Goal: Book appointment/travel/reservation

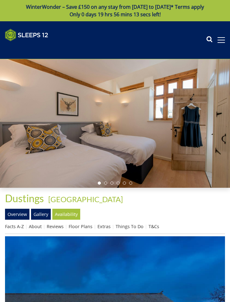
click at [13, 29] on img at bounding box center [26, 35] width 43 height 13
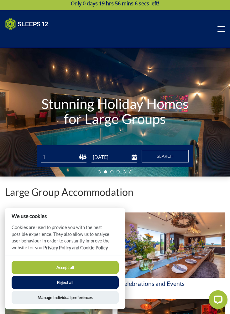
scroll to position [12, 0]
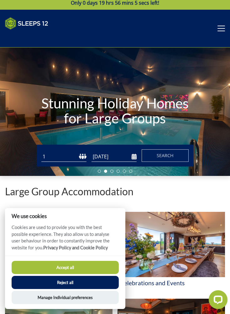
click at [26, 265] on button "Accept all" at bounding box center [65, 267] width 107 height 13
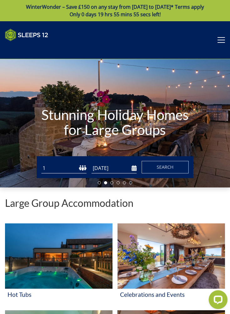
click at [58, 171] on select "1 2 3 4 5 6 7 8 9 10 11 12 13 14 15 16 17 18 19 20 21 22 23 24 25 26 27 28 29 3…" at bounding box center [63, 168] width 45 height 10
select select "16"
click at [106, 173] on input "[DATE]" at bounding box center [113, 168] width 45 height 10
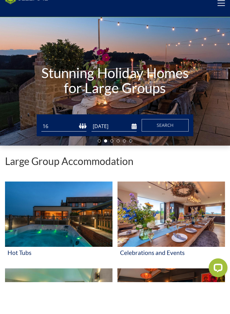
scroll to position [32, 0]
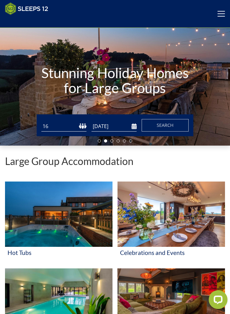
click at [133, 129] on input "[DATE]" at bounding box center [113, 126] width 45 height 10
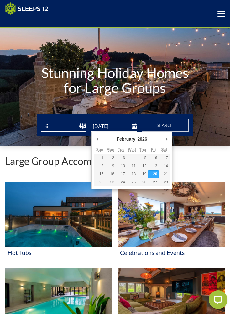
type input "[DATE]"
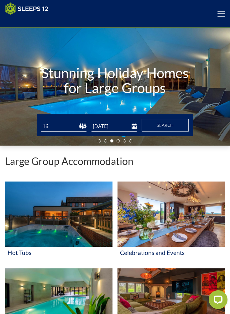
click at [156, 130] on button "Search" at bounding box center [164, 125] width 47 height 13
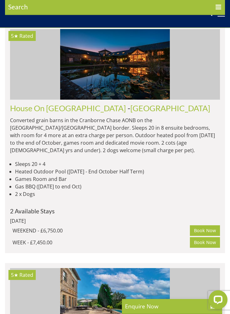
scroll to position [1117, 0]
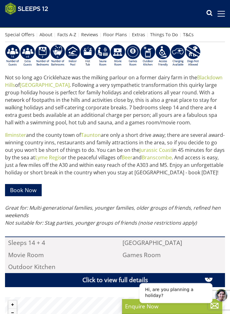
scroll to position [175, 0]
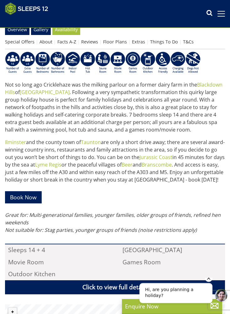
click at [162, 281] on link "Click to view full details" at bounding box center [115, 288] width 220 height 14
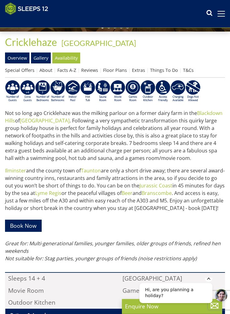
scroll to position [146, 0]
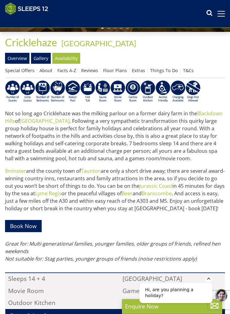
click at [7, 57] on link "Overview" at bounding box center [17, 58] width 24 height 11
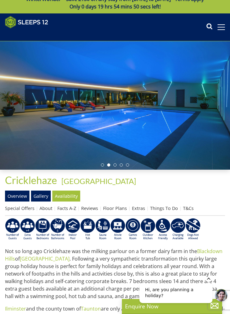
scroll to position [0, 0]
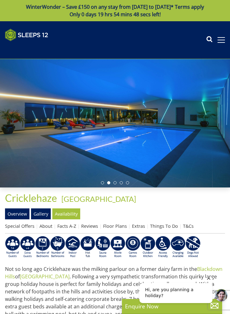
click at [43, 225] on link "About" at bounding box center [45, 226] width 13 height 6
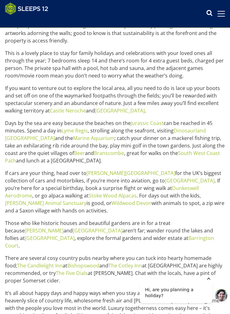
scroll to position [243, 0]
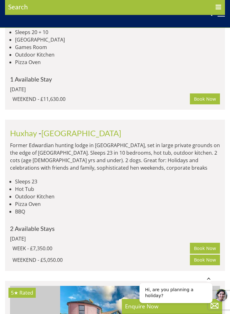
scroll to position [1796, 0]
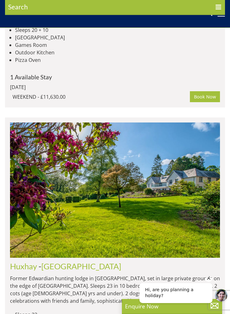
click at [101, 6] on span "Search" at bounding box center [115, 7] width 220 height 15
click at [0, 0] on input "Search" at bounding box center [0, 0] width 0 height 0
